Goal: Information Seeking & Learning: Learn about a topic

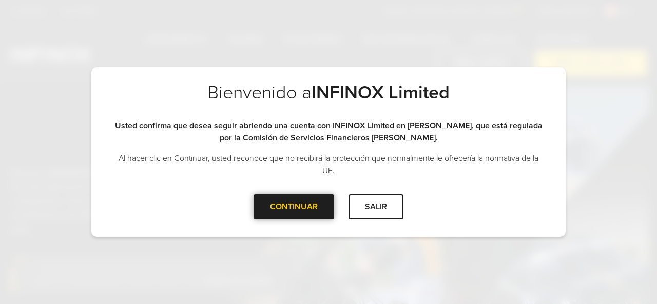
click at [305, 206] on div "CONTINUAR" at bounding box center [294, 207] width 81 height 25
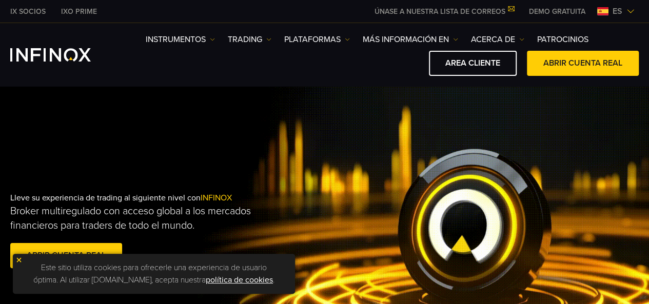
click at [528, 104] on div "Lleve su experiencia de trading al siguiente nivel con INFINOX Broker multiregu…" at bounding box center [324, 232] width 649 height 292
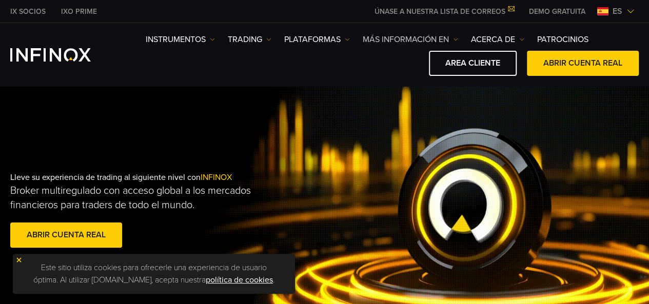
click at [396, 37] on link "Más información en" at bounding box center [410, 39] width 95 height 12
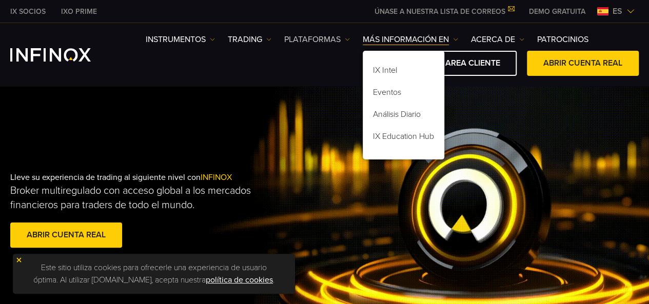
click at [328, 37] on link "PLATAFORMAS" at bounding box center [317, 39] width 66 height 12
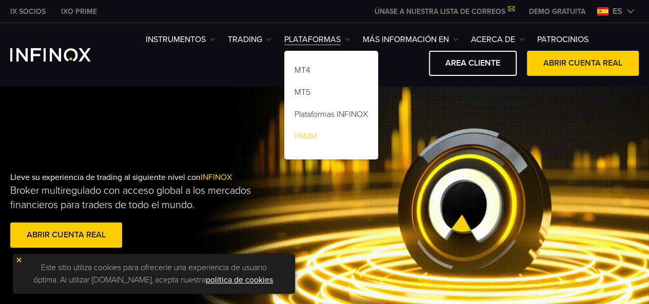
click at [304, 135] on link "PAMM" at bounding box center [331, 138] width 94 height 22
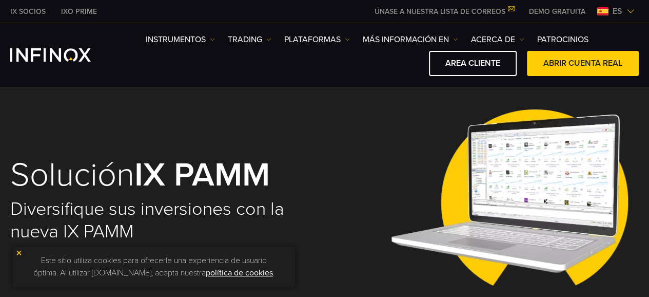
click at [561, 175] on img at bounding box center [513, 200] width 246 height 225
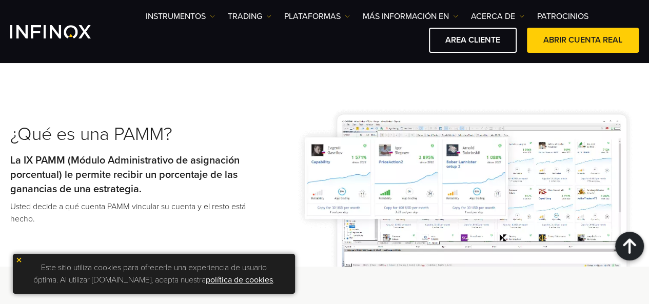
scroll to position [489, 0]
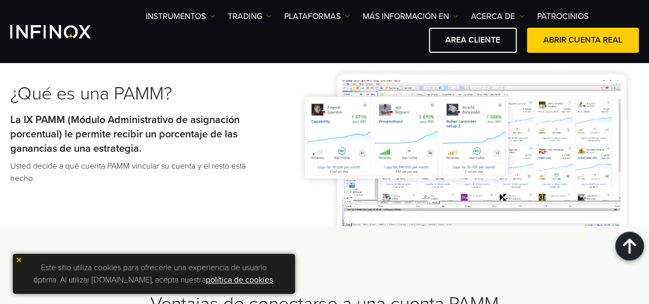
click at [317, 108] on img at bounding box center [466, 137] width 346 height 177
click at [358, 118] on img at bounding box center [466, 137] width 346 height 177
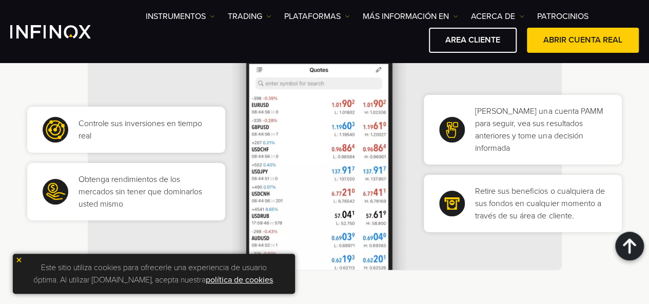
scroll to position [798, 0]
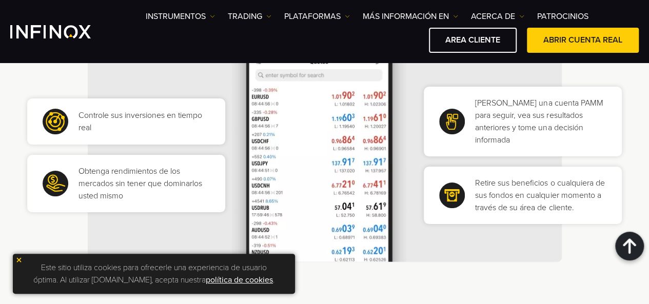
click at [453, 123] on img at bounding box center [452, 122] width 26 height 26
click at [513, 123] on p "Elija una cuenta PAMM para seguir, vea sus resultados anteriores y tome una dec…" at bounding box center [540, 121] width 131 height 49
click at [448, 186] on img at bounding box center [452, 196] width 26 height 26
click at [52, 121] on img at bounding box center [56, 122] width 26 height 26
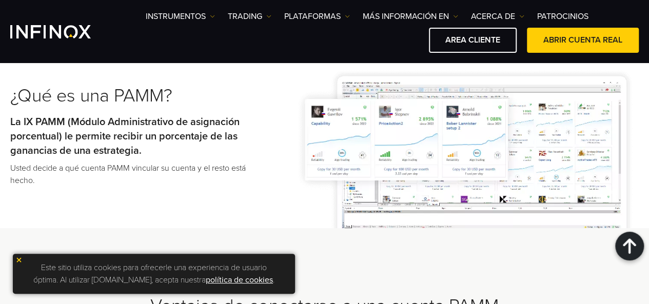
scroll to position [499, 0]
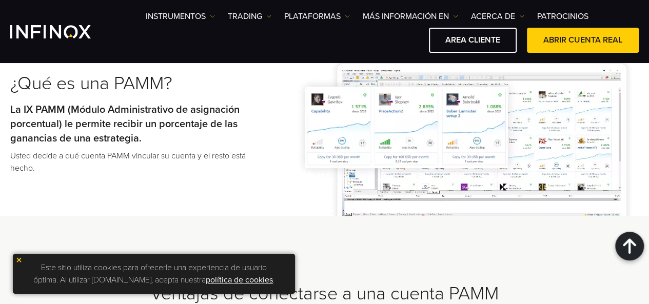
click at [101, 128] on strong "La IX PAMM (Módulo Administrativo de asignación porcentual) le permite recibir …" at bounding box center [124, 124] width 229 height 41
click at [143, 85] on h2 "¿Qué es una PAMM?" at bounding box center [141, 83] width 262 height 23
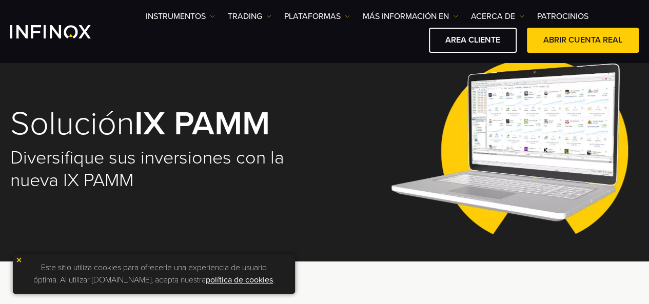
scroll to position [3, 0]
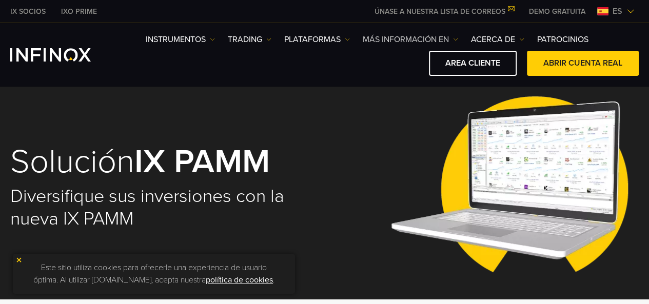
click at [383, 36] on link "Más información en" at bounding box center [410, 39] width 95 height 12
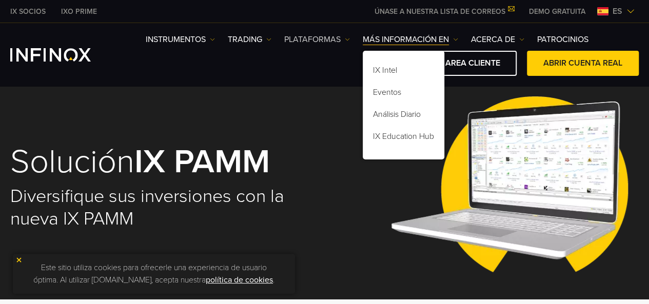
click at [314, 37] on link "PLATAFORMAS" at bounding box center [317, 39] width 66 height 12
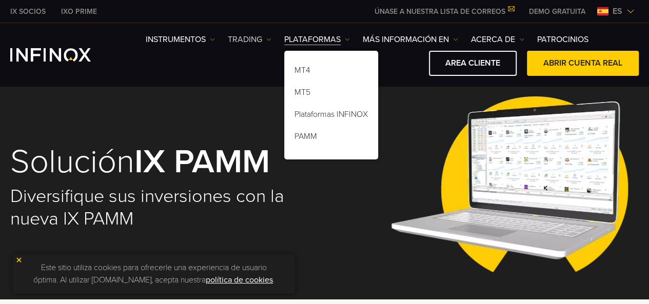
click at [237, 40] on link "TRADING" at bounding box center [250, 39] width 44 height 12
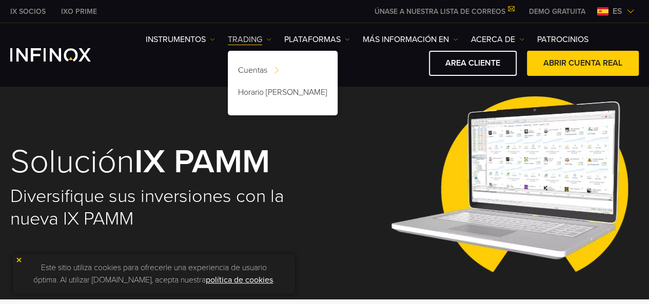
scroll to position [0, 0]
click at [213, 87] on div "Solución IX PAMM Diversifique sus inversiones con la nueva IX PAMM" at bounding box center [324, 187] width 629 height 225
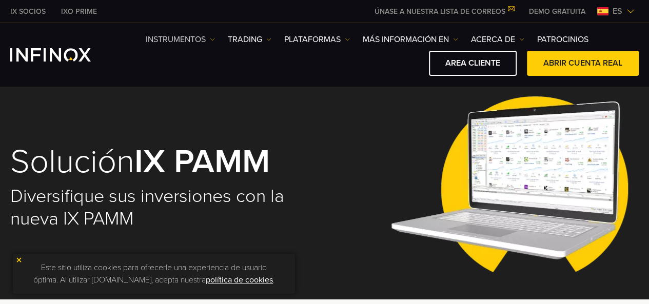
click at [171, 39] on link "Instrumentos" at bounding box center [180, 39] width 69 height 12
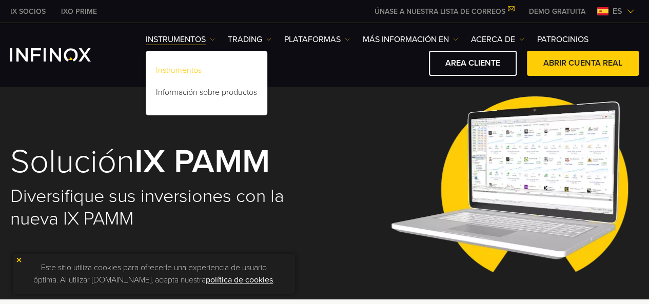
click at [177, 68] on link "Instrumentos" at bounding box center [207, 72] width 122 height 22
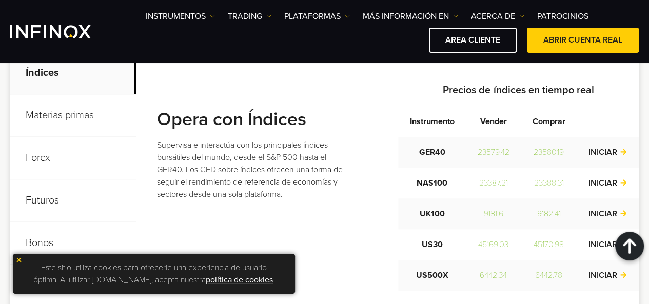
scroll to position [424, 0]
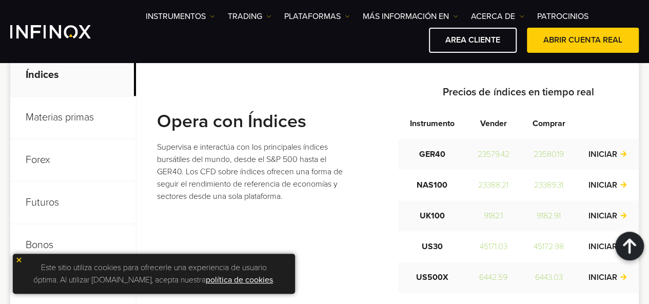
click at [48, 118] on p "Materias primas" at bounding box center [73, 117] width 126 height 43
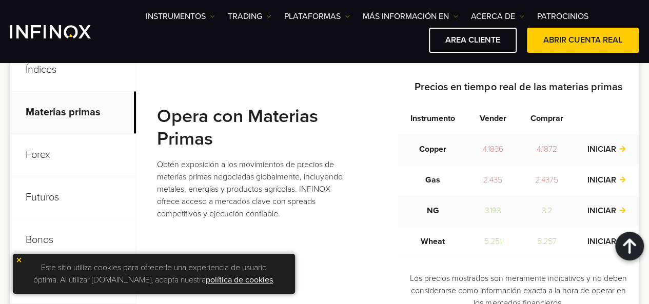
scroll to position [427, 0]
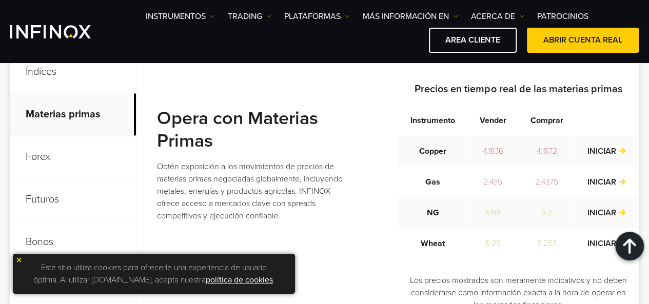
click at [45, 201] on p "Futuros" at bounding box center [73, 200] width 126 height 43
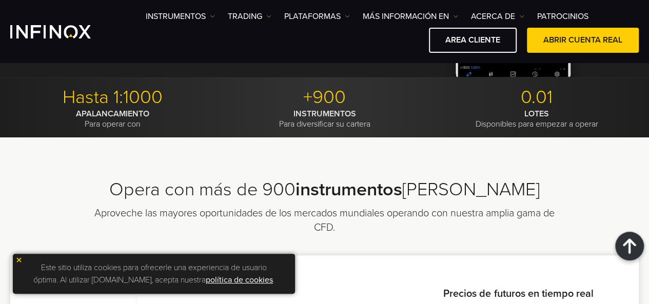
scroll to position [120, 0]
